Goal: Transaction & Acquisition: Purchase product/service

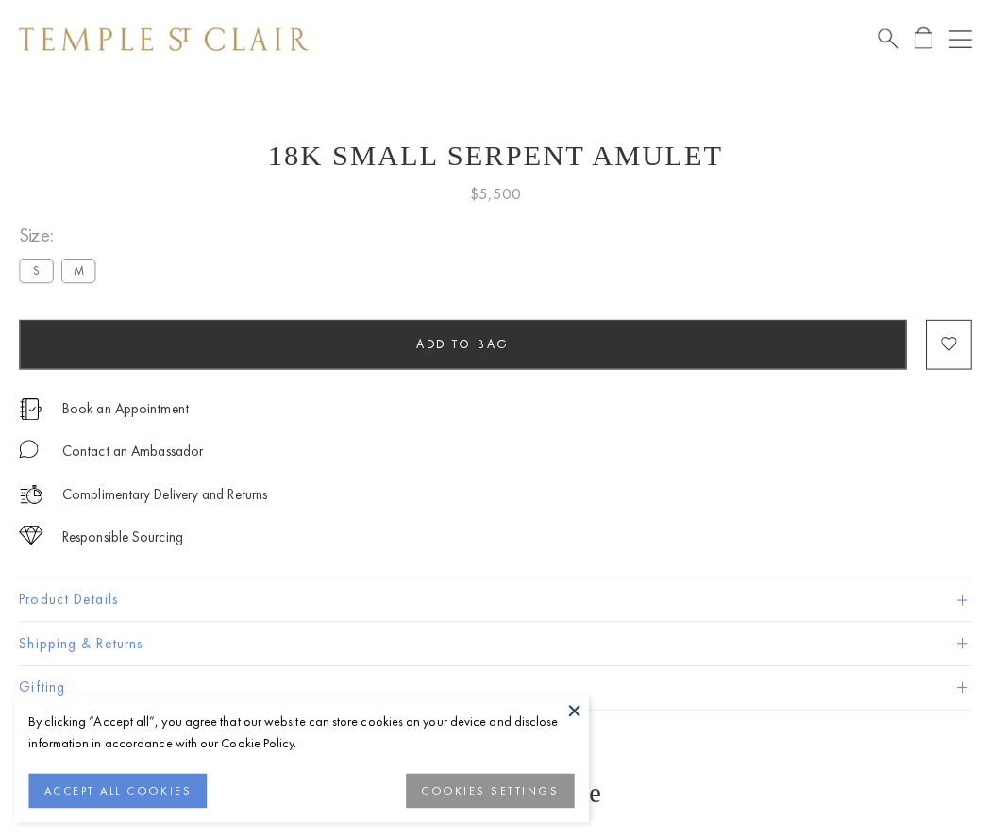
scroll to position [1, 0]
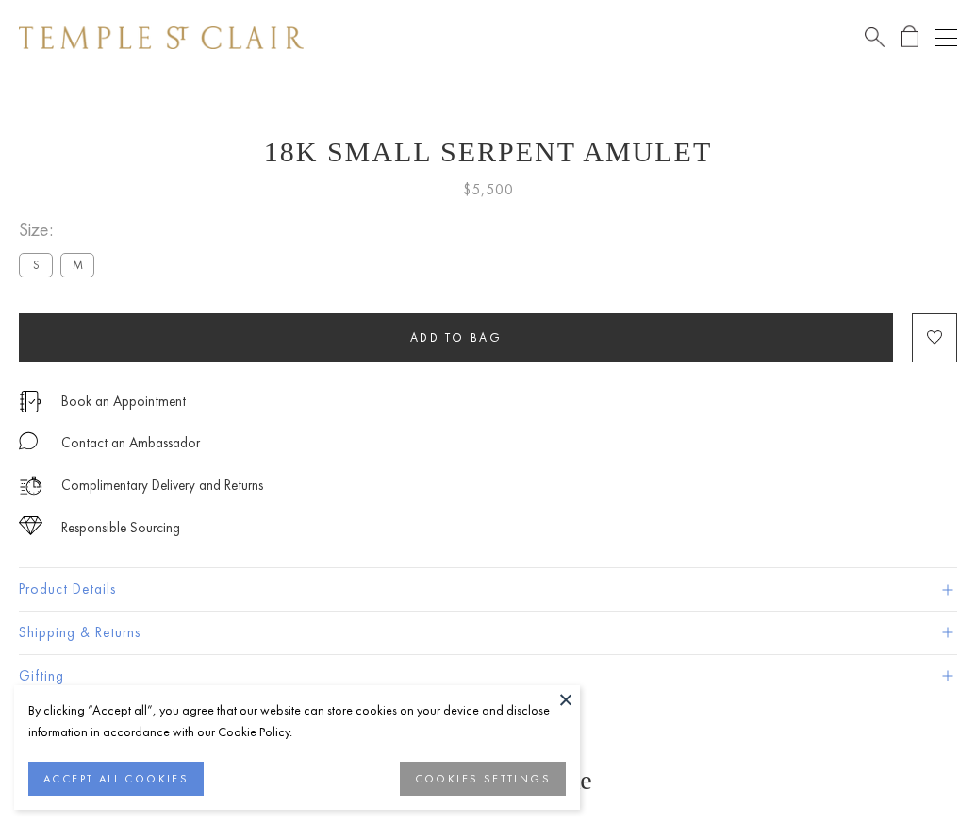
click at [456, 337] on span "Add to bag" at bounding box center [456, 337] width 92 height 16
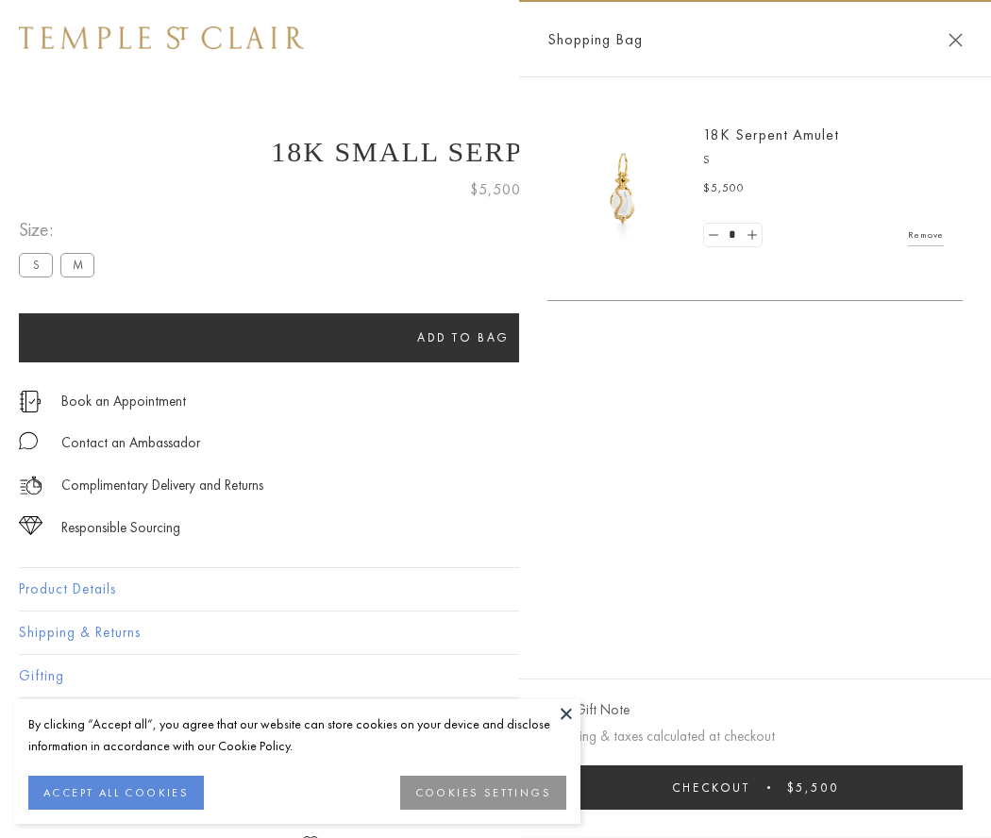
click at [755, 787] on button "Checkout $5,500" at bounding box center [754, 787] width 415 height 44
